Goal: Task Accomplishment & Management: Use online tool/utility

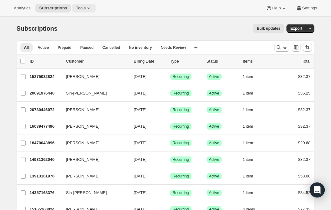
click at [81, 7] on span "Tools" at bounding box center [81, 8] width 10 height 5
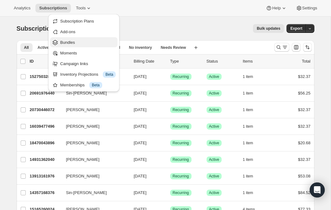
click at [77, 44] on span "Bundles" at bounding box center [87, 42] width 55 height 6
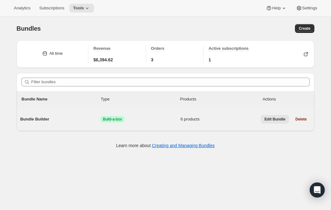
click at [275, 117] on span "Edit Bundle" at bounding box center [275, 119] width 21 height 5
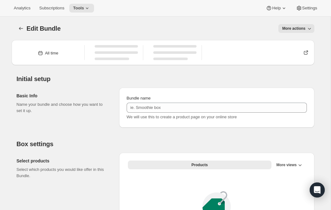
type input "Bundle Builder"
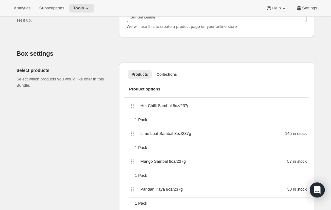
scroll to position [134, 0]
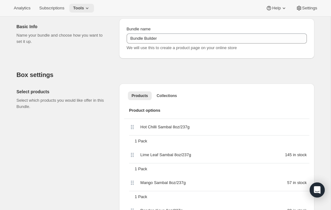
click at [84, 7] on span "Tools" at bounding box center [78, 8] width 11 height 5
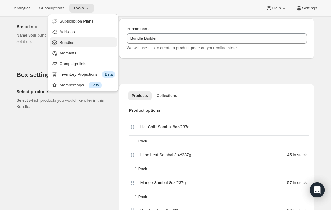
click at [74, 42] on span "Bundles" at bounding box center [67, 42] width 15 height 5
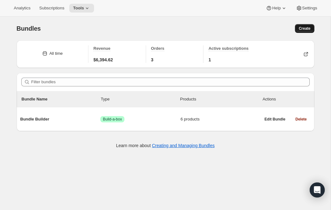
click at [303, 28] on span "Create" at bounding box center [305, 28] width 12 height 5
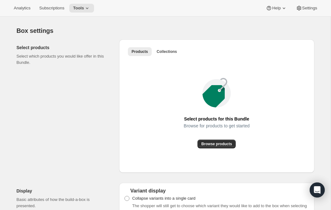
scroll to position [351, 0]
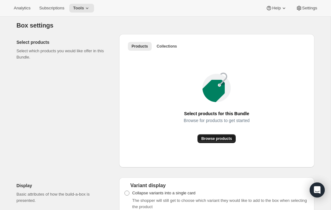
click at [206, 141] on span "Browse products" at bounding box center [216, 138] width 31 height 5
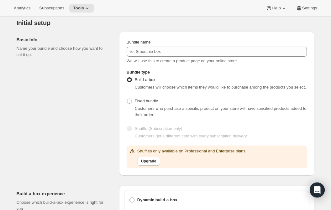
scroll to position [28, 0]
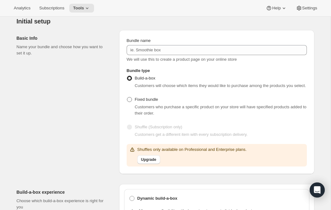
click at [130, 102] on span at bounding box center [129, 99] width 5 height 5
click at [127, 97] on input "Fixed bundle" at bounding box center [127, 97] width 0 height 0
radio input "true"
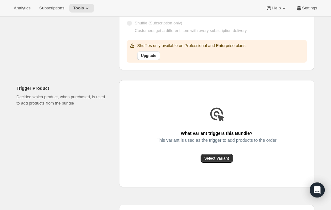
scroll to position [158, 0]
